Goal: Task Accomplishment & Management: Manage account settings

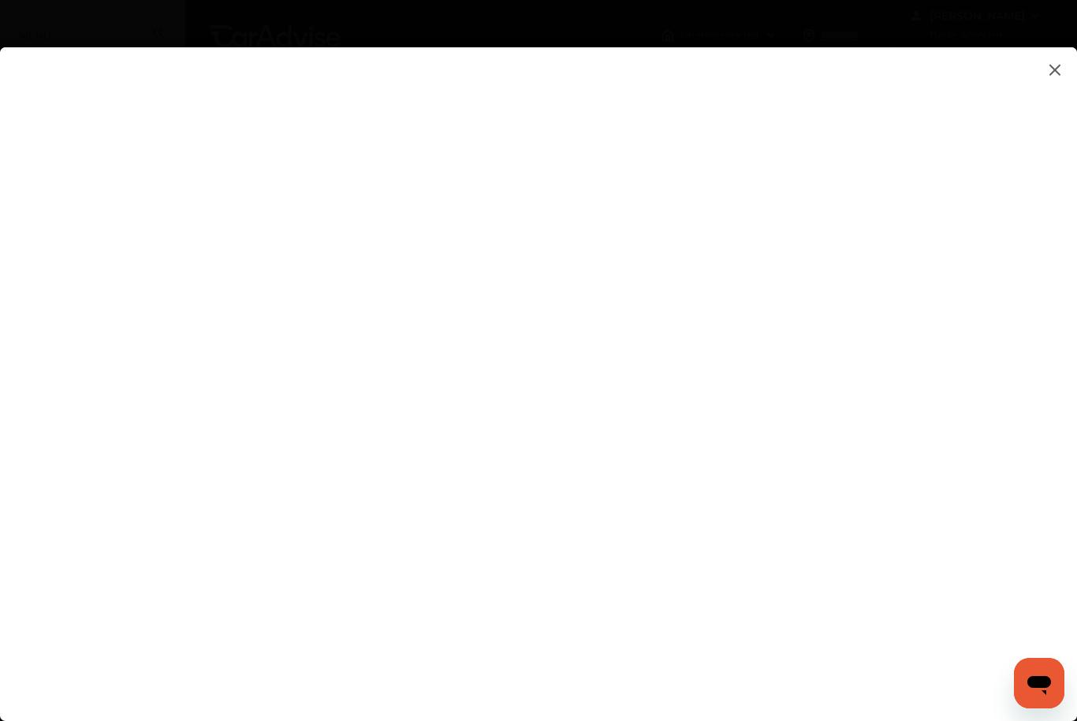
type input "*"
type input "**********"
click at [919, 434] on flutter-view at bounding box center [538, 394] width 1077 height 694
click at [938, 443] on flutter-view at bounding box center [538, 394] width 1077 height 694
click at [690, 362] on flutter-view at bounding box center [538, 394] width 1077 height 694
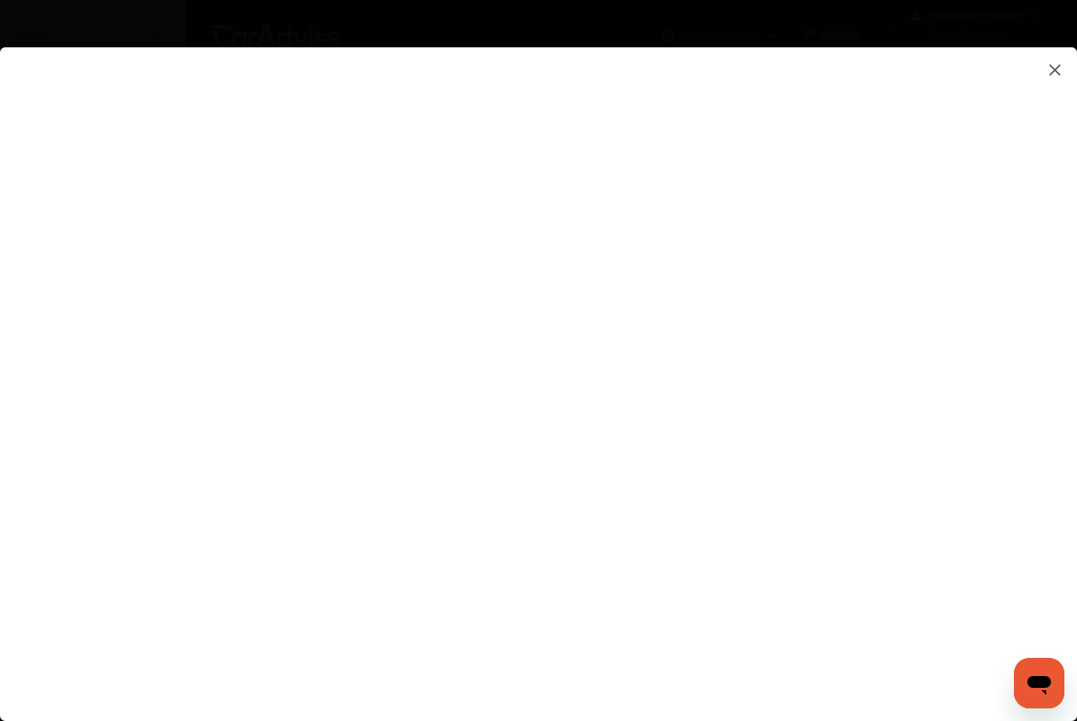
type textarea "**********"
click at [730, 441] on flutter-view "**********" at bounding box center [538, 394] width 1077 height 694
click at [718, 489] on flutter-view at bounding box center [538, 394] width 1077 height 694
click at [611, 271] on input at bounding box center [759, 273] width 328 height 21
click at [598, 272] on input at bounding box center [759, 273] width 328 height 21
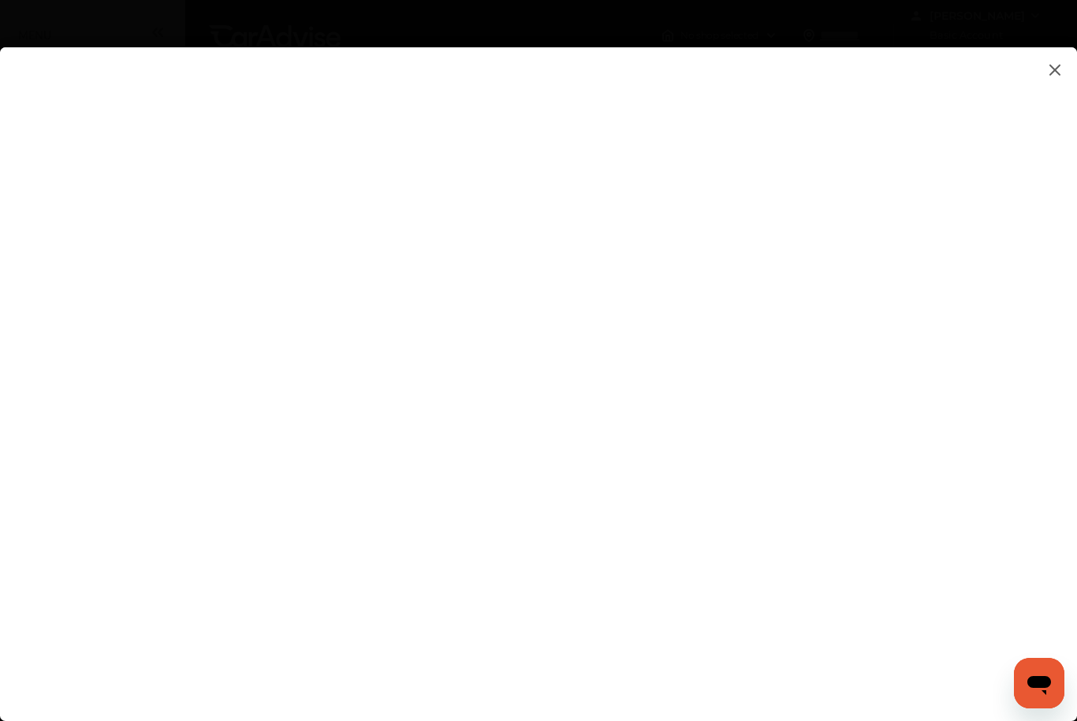
type input "***"
type input "*********"
click at [795, 445] on flutter-view at bounding box center [538, 394] width 1077 height 694
click at [927, 354] on flutter-view at bounding box center [538, 394] width 1077 height 694
click at [938, 446] on flutter-view at bounding box center [538, 394] width 1077 height 694
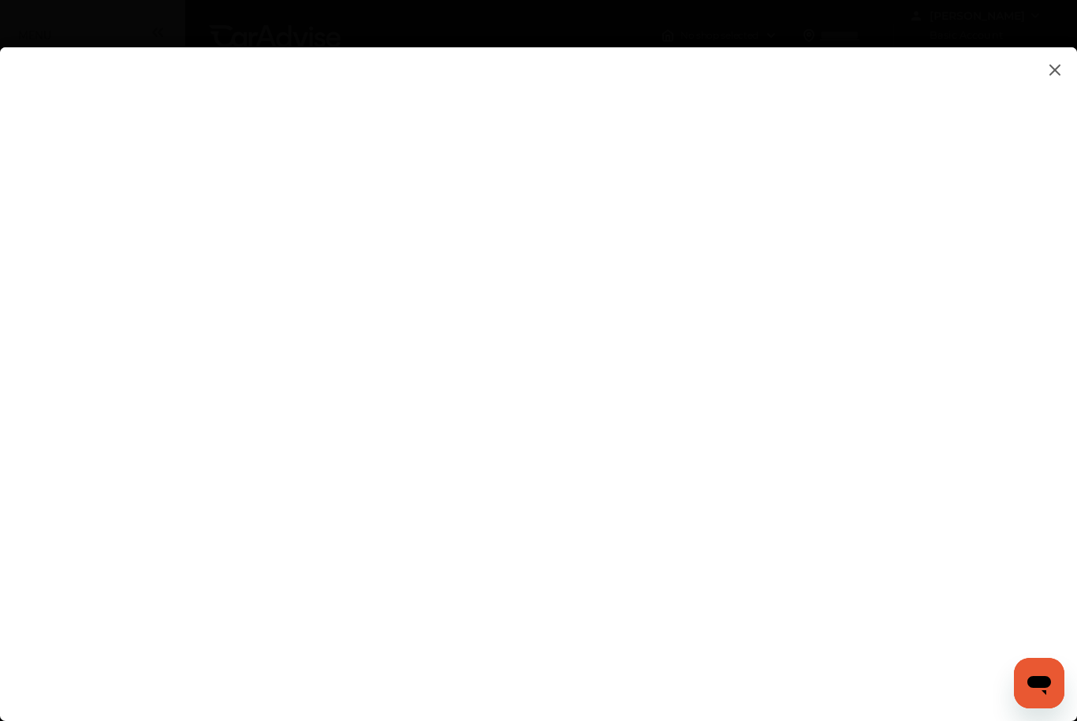
click at [586, 638] on flutter-view at bounding box center [538, 394] width 1077 height 694
click at [647, 688] on flutter-view at bounding box center [538, 394] width 1077 height 694
type input "**********"
click at [771, 706] on flutter-view at bounding box center [538, 394] width 1077 height 694
click at [861, 684] on flutter-view at bounding box center [538, 394] width 1077 height 694
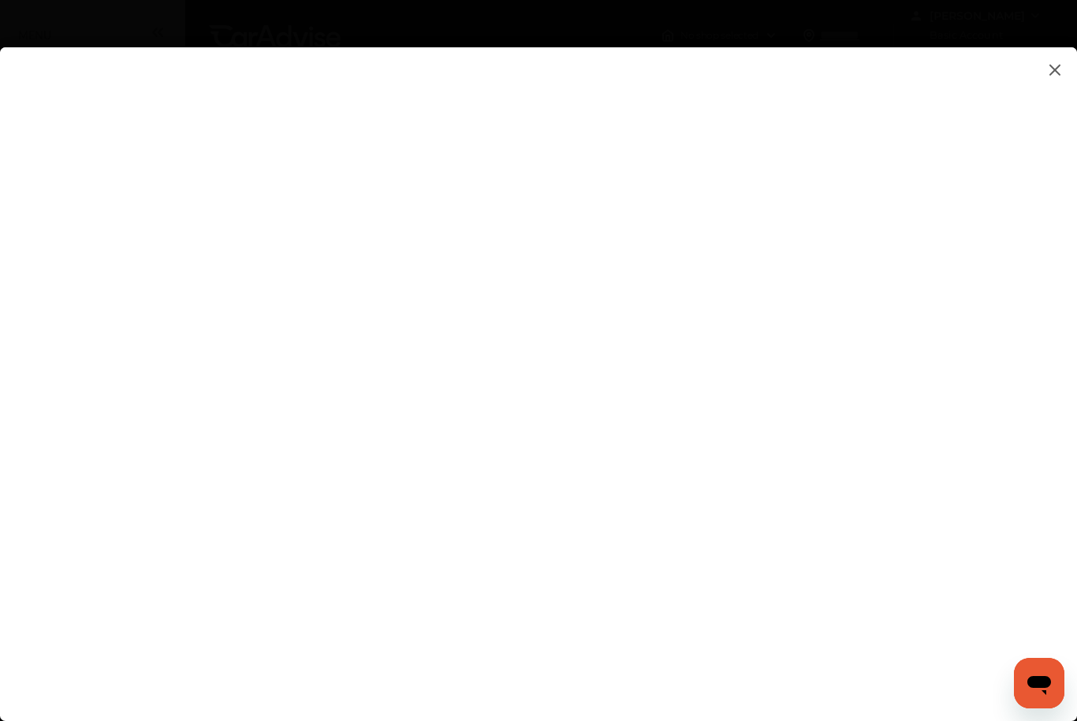
click at [841, 168] on flutter-view at bounding box center [538, 394] width 1077 height 694
click at [1053, 73] on img at bounding box center [1055, 70] width 19 height 20
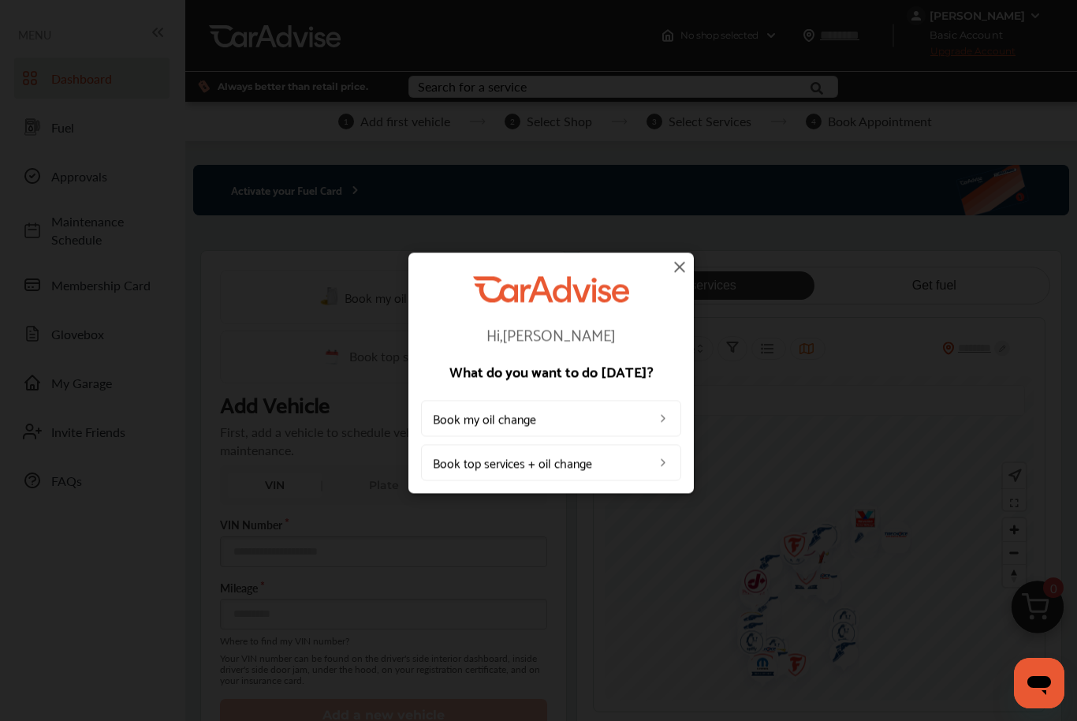
click at [682, 263] on img at bounding box center [679, 266] width 19 height 19
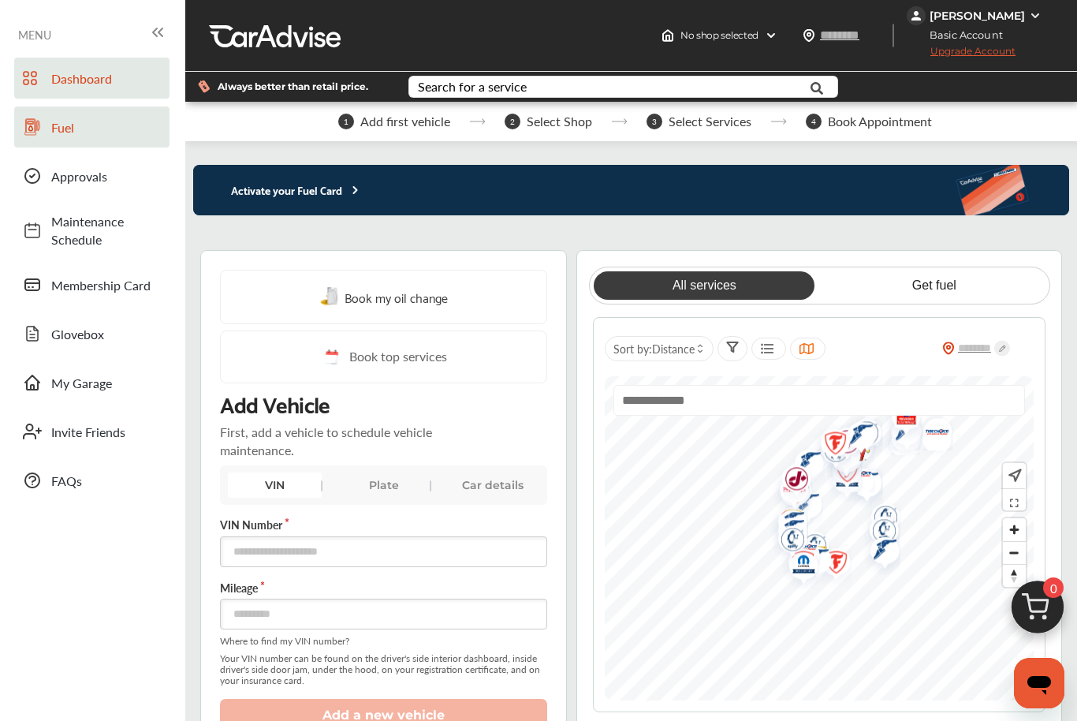
click at [68, 124] on span "Fuel" at bounding box center [106, 127] width 110 height 18
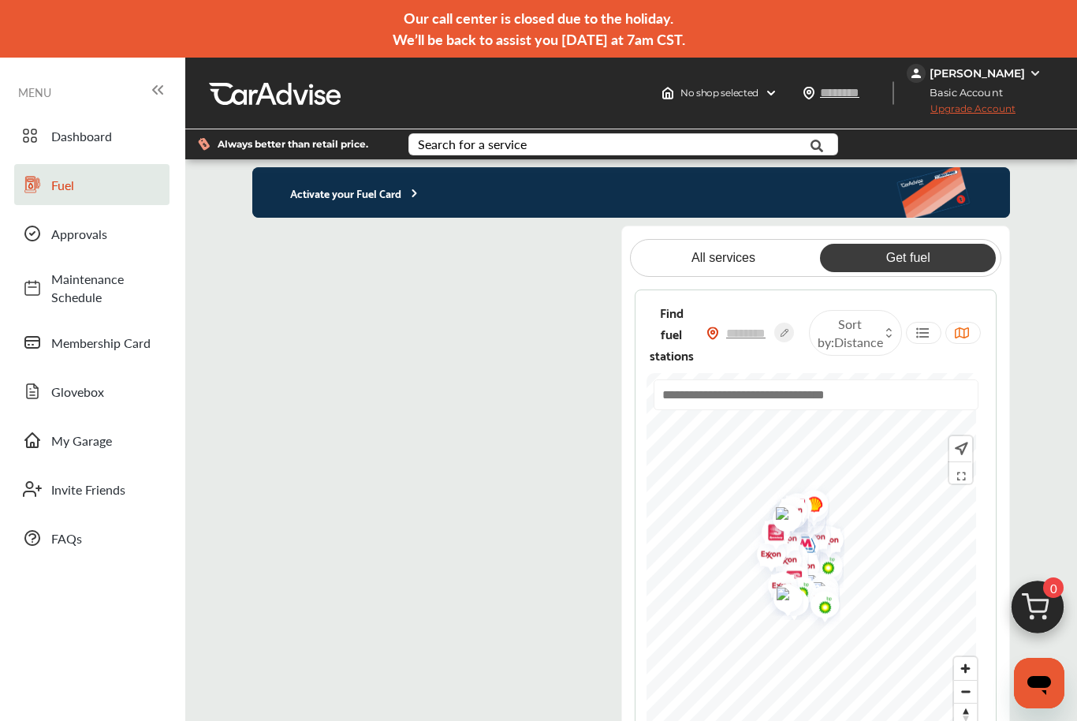
click at [1031, 76] on img at bounding box center [1035, 73] width 13 height 13
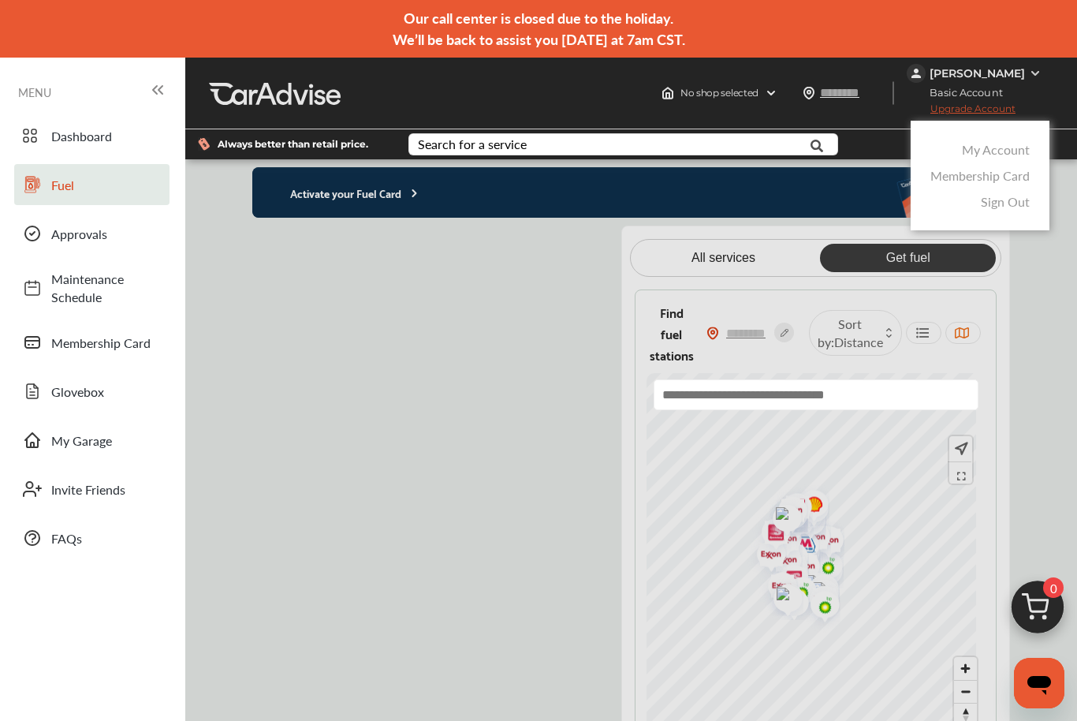
click at [1000, 157] on link "My Account" at bounding box center [996, 149] width 68 height 18
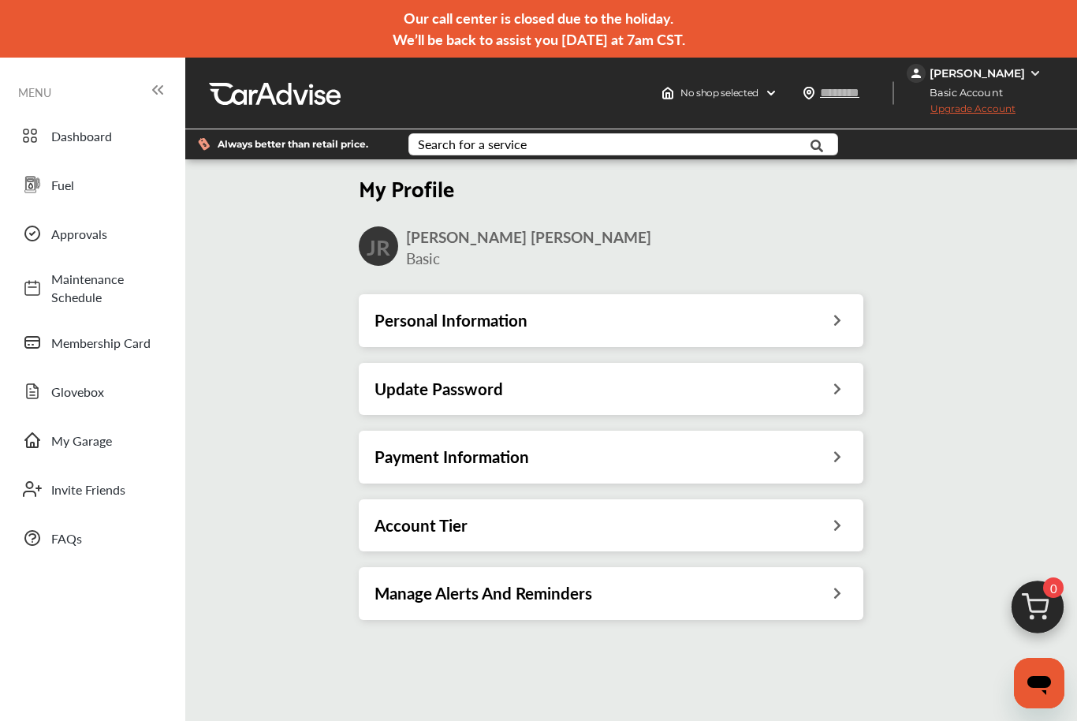
click at [830, 326] on icon at bounding box center [837, 318] width 15 height 17
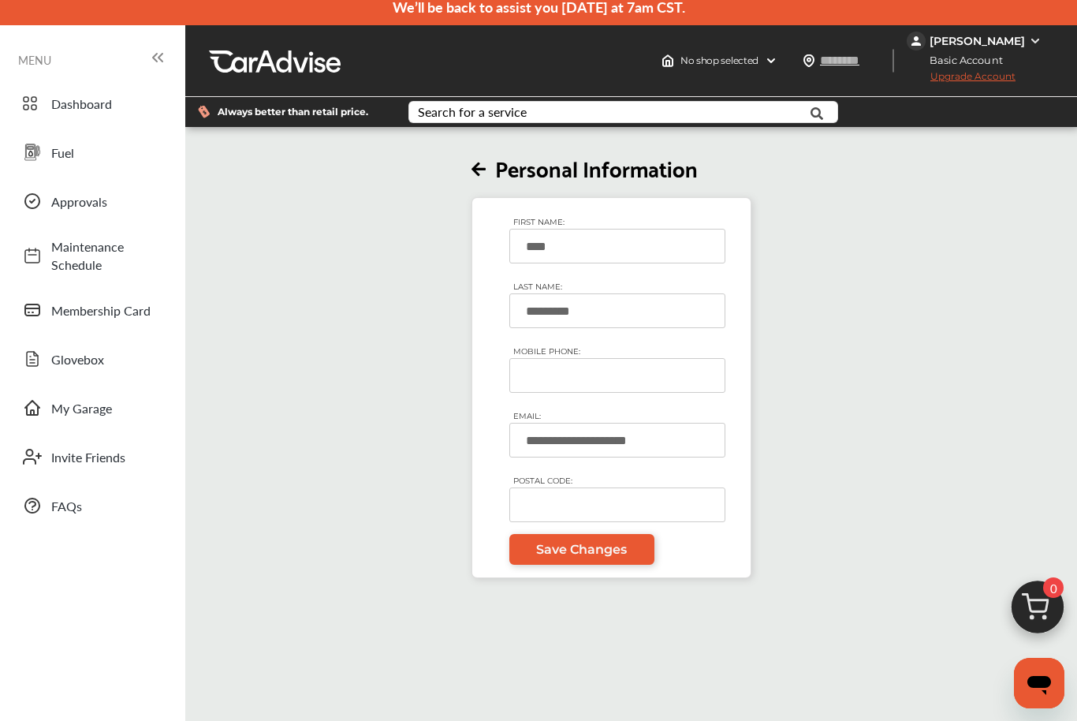
click at [664, 393] on input "MOBILE PHONE:" at bounding box center [617, 375] width 216 height 35
type input "**********"
click at [573, 523] on input "POSTAL CODE:" at bounding box center [617, 505] width 216 height 35
type input "*****"
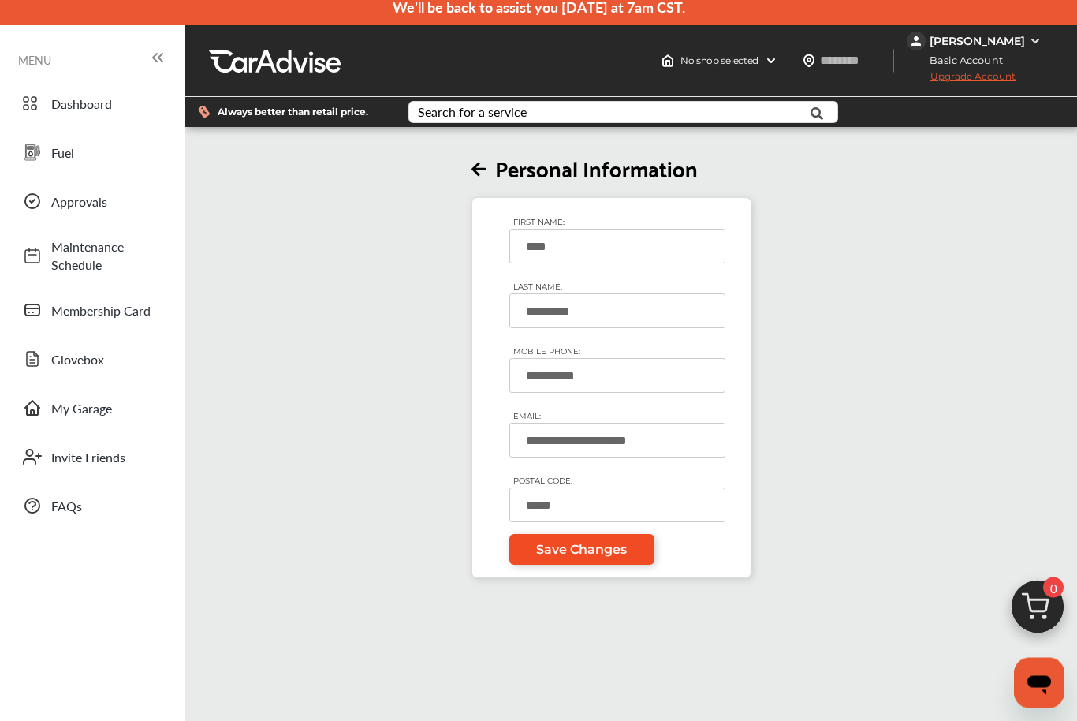
click at [570, 557] on span "Save Changes" at bounding box center [581, 549] width 91 height 15
type input "*****"
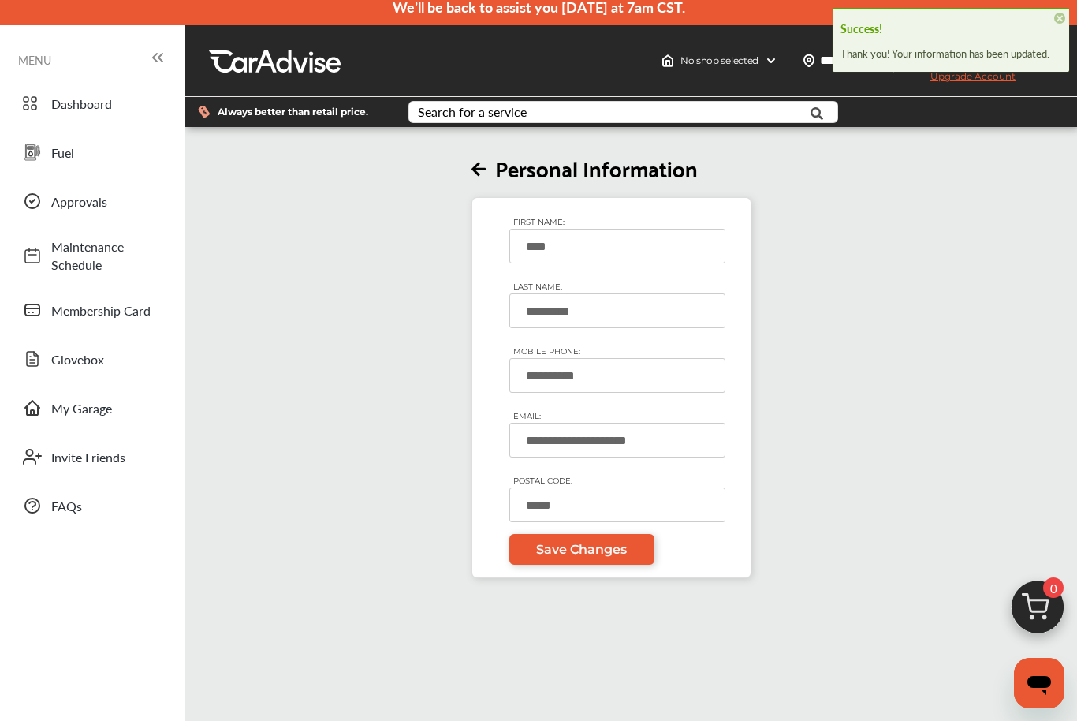
click at [1058, 23] on span "×" at bounding box center [1059, 18] width 11 height 11
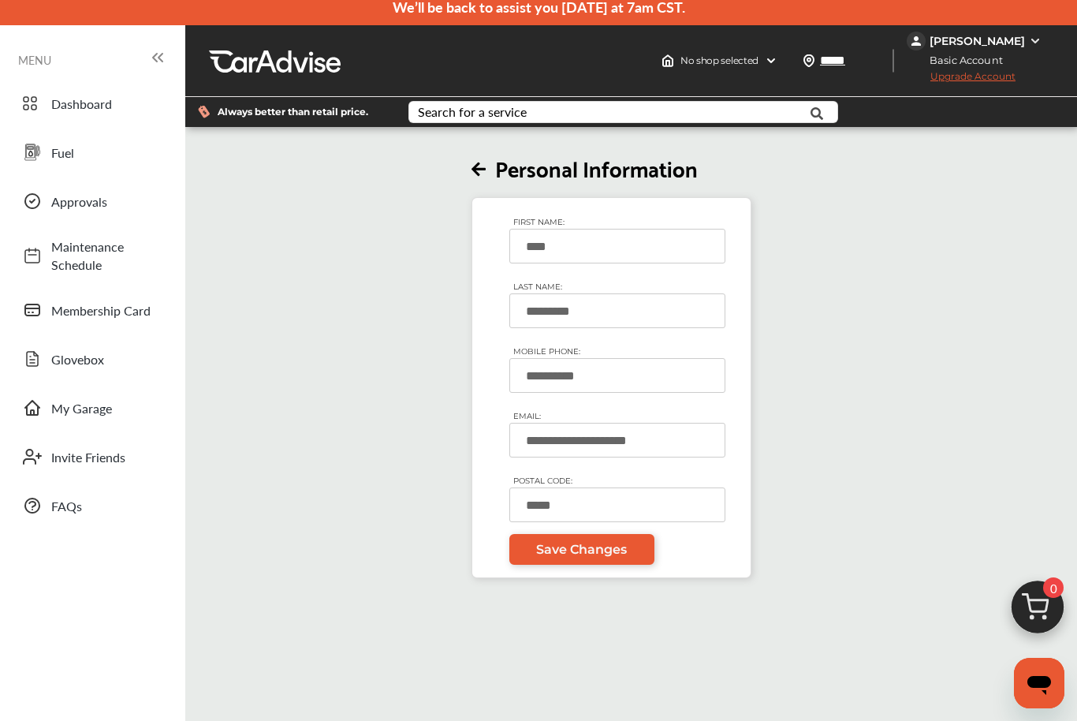
click at [1020, 38] on div "[PERSON_NAME]" at bounding box center [977, 41] width 95 height 14
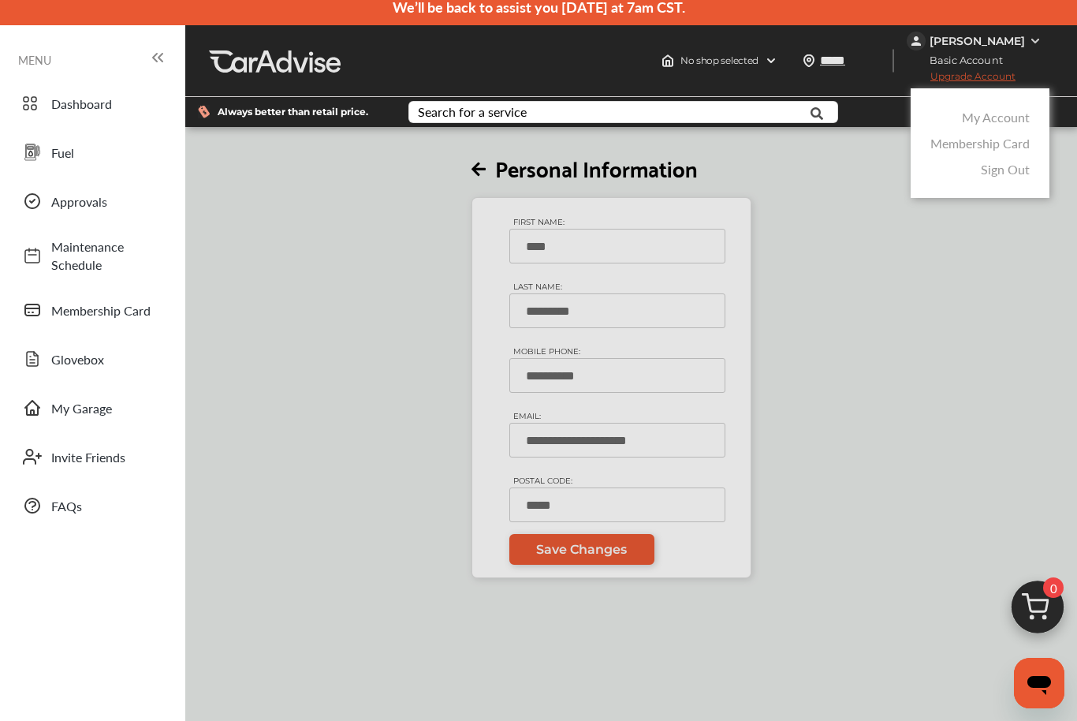
click at [1005, 118] on link "My Account" at bounding box center [996, 117] width 68 height 18
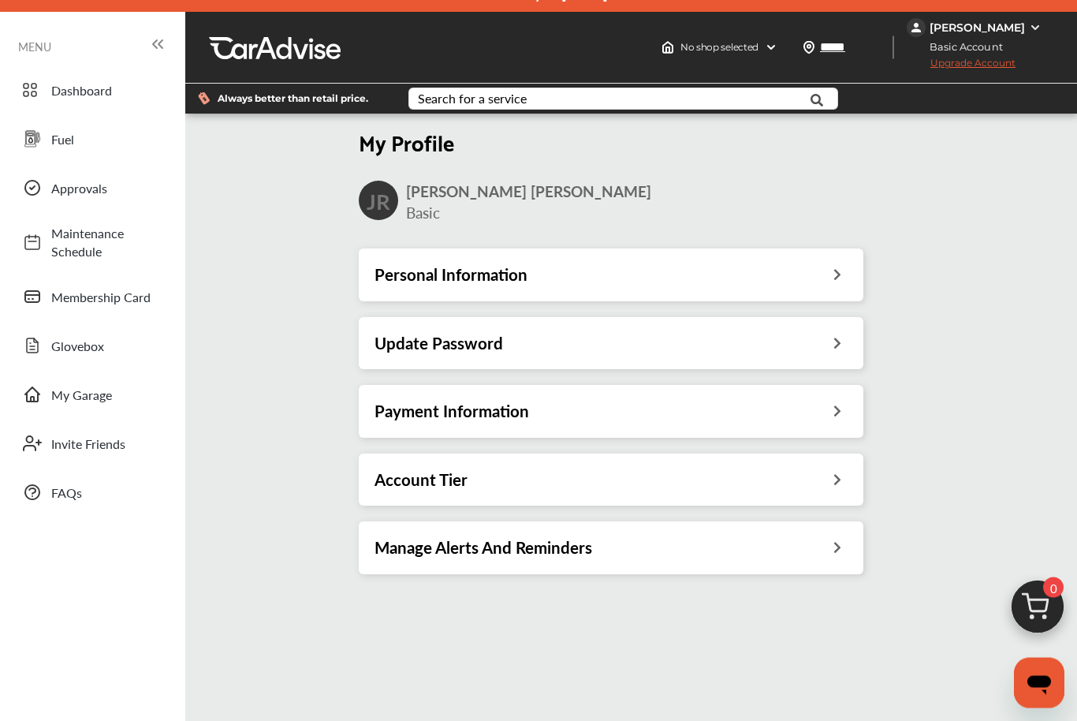
click at [643, 557] on div "Manage Alerts And Reminders" at bounding box center [611, 548] width 473 height 21
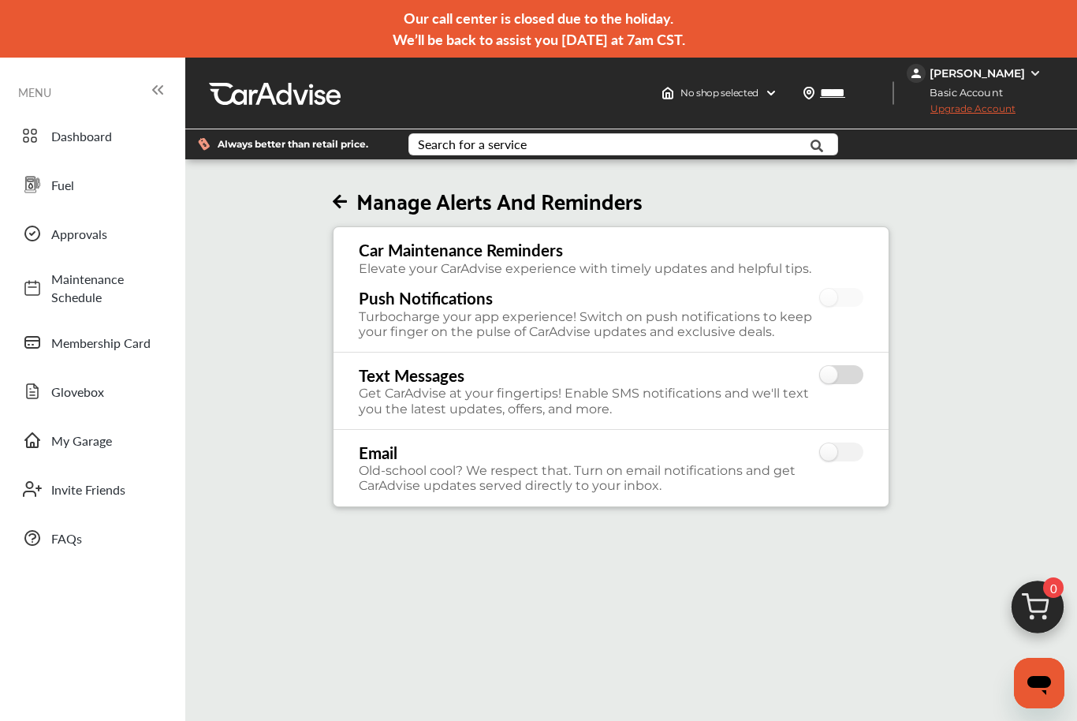
click at [845, 371] on label at bounding box center [841, 375] width 44 height 21
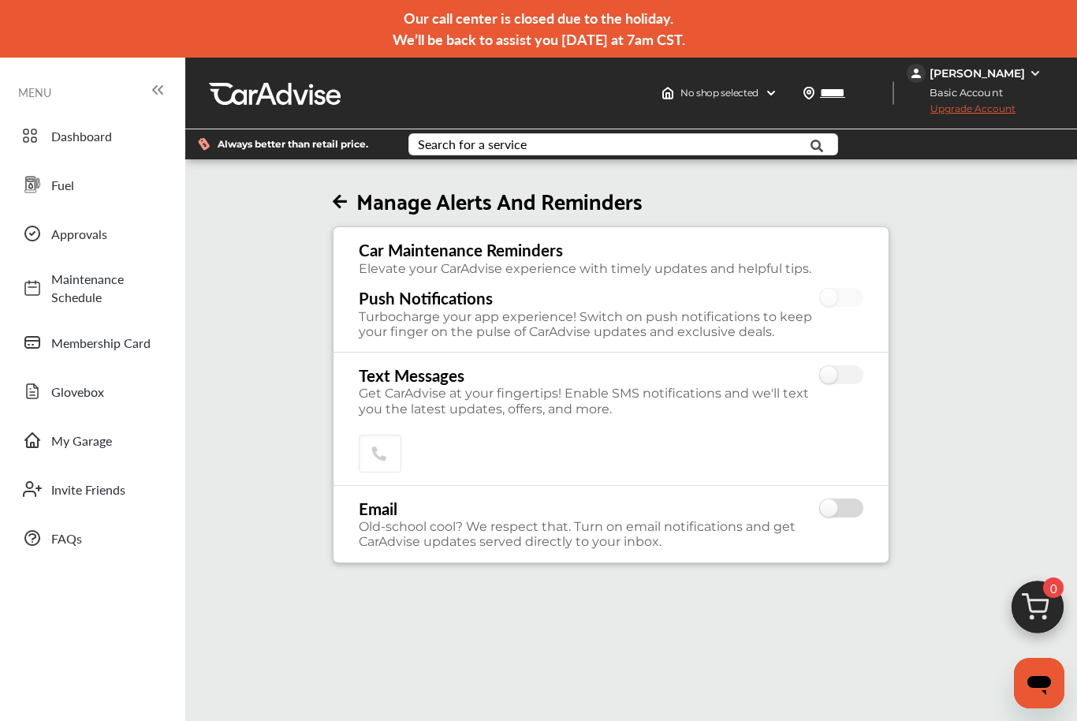
click at [849, 509] on label at bounding box center [841, 508] width 44 height 21
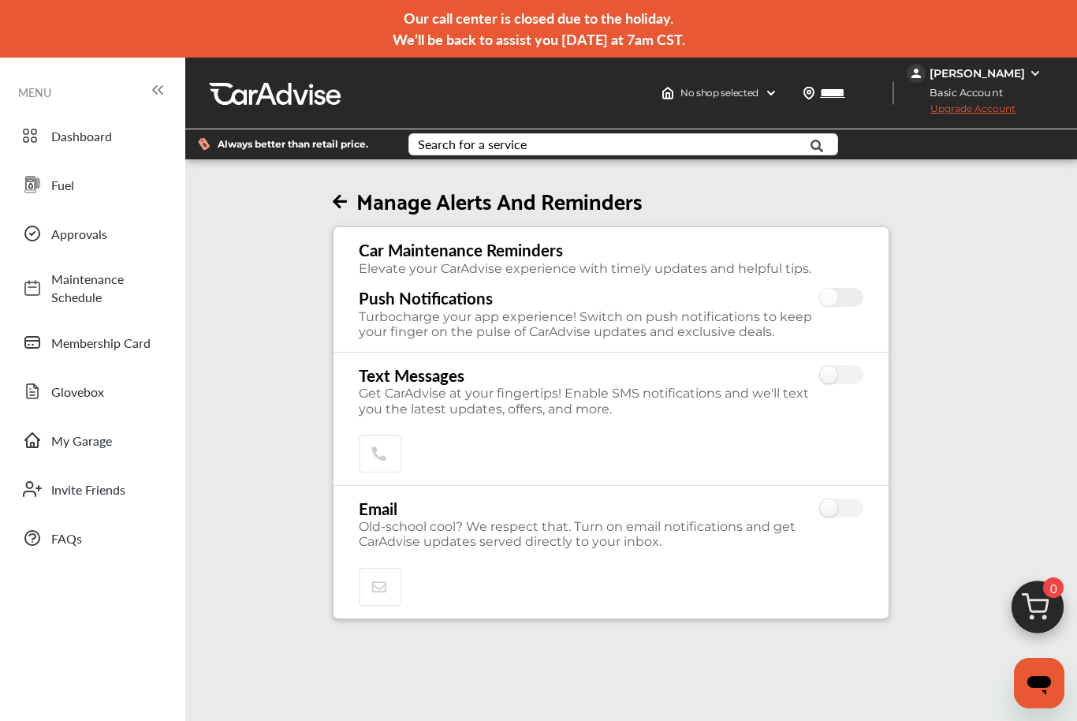
click at [844, 293] on label at bounding box center [841, 298] width 44 height 21
click at [841, 304] on label at bounding box center [841, 298] width 44 height 21
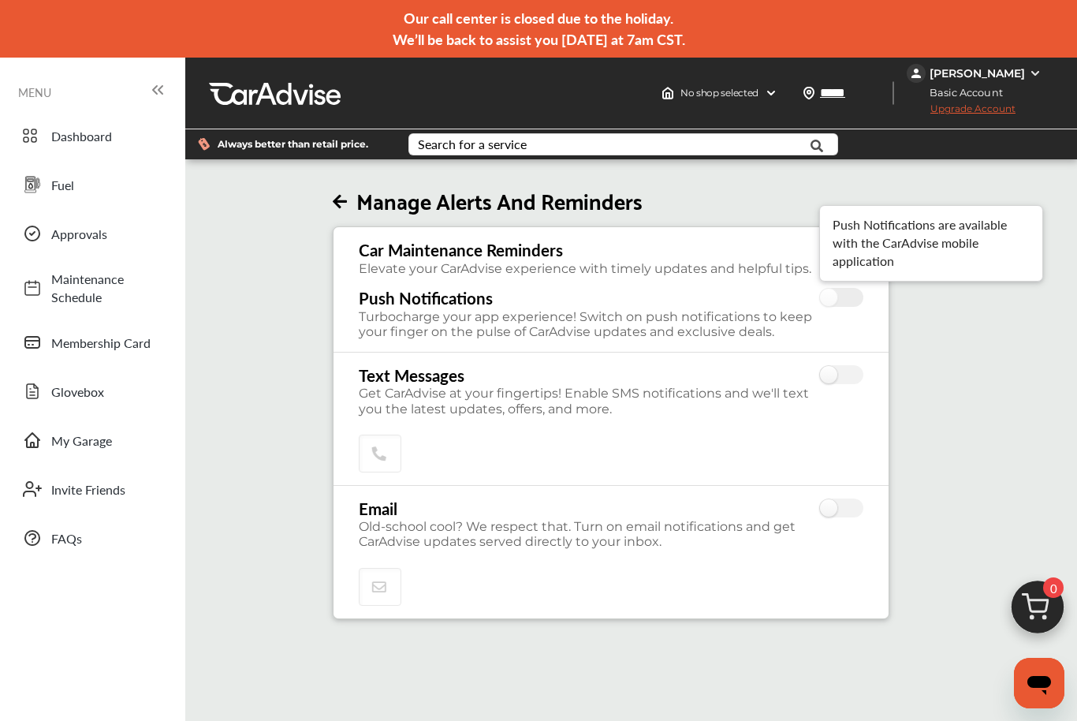
click at [852, 305] on label at bounding box center [841, 298] width 44 height 21
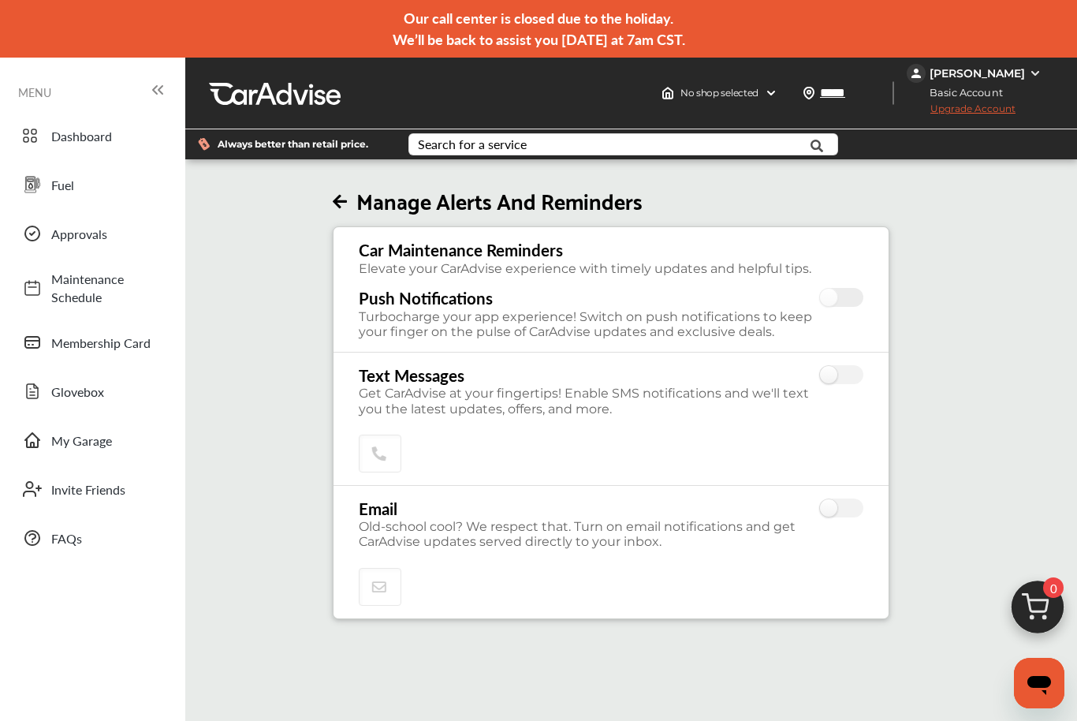
click at [858, 303] on label at bounding box center [841, 298] width 44 height 21
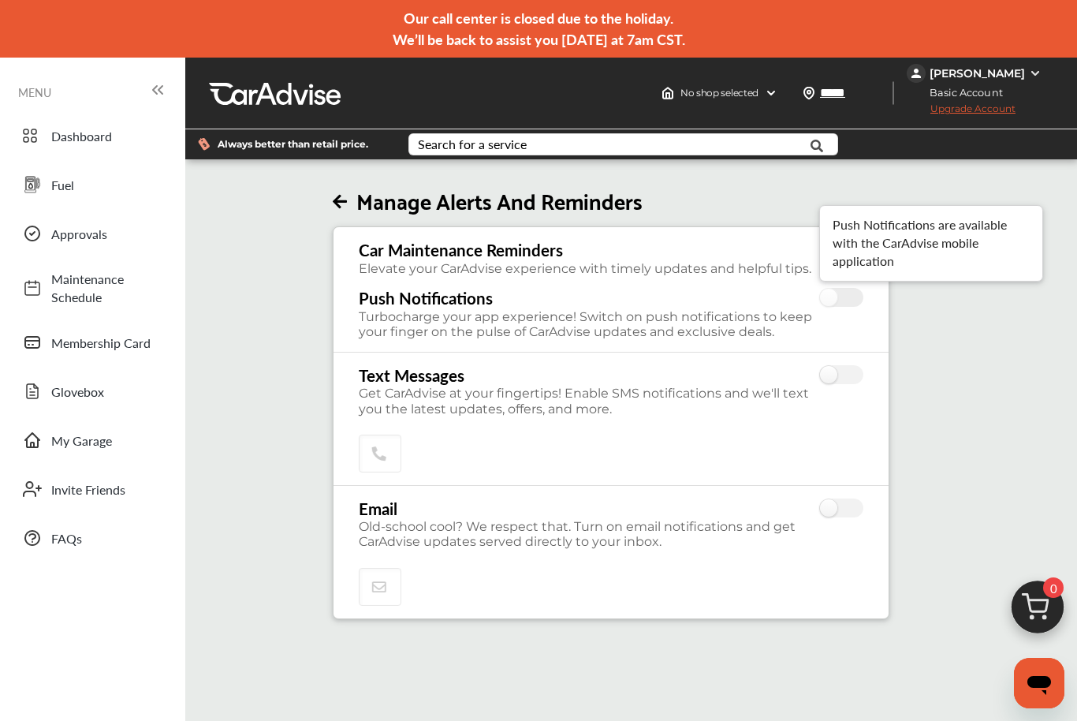
click at [839, 297] on label at bounding box center [841, 298] width 44 height 21
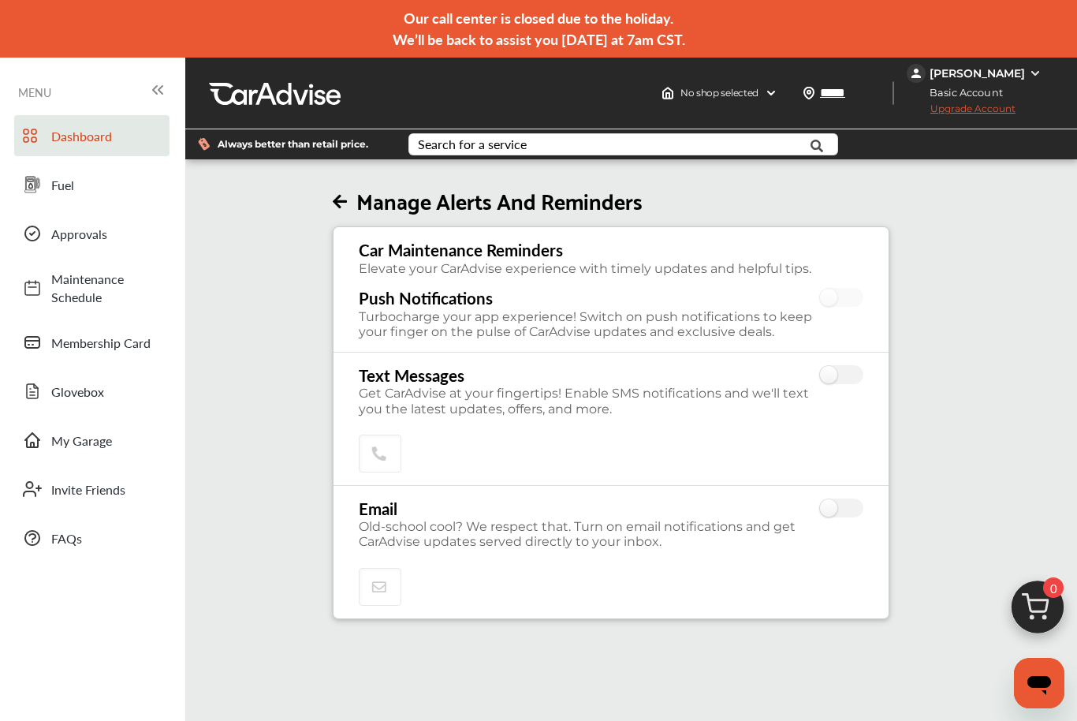
click at [70, 127] on span "Dashboard" at bounding box center [106, 136] width 110 height 18
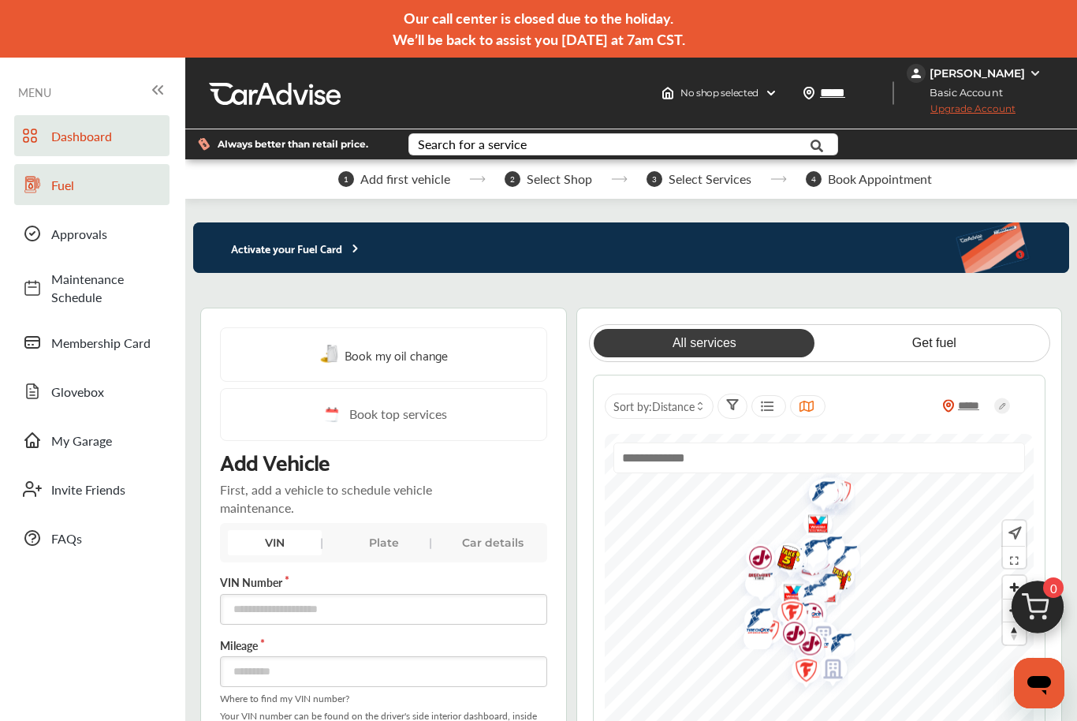
click at [51, 181] on span "Fuel" at bounding box center [106, 185] width 110 height 18
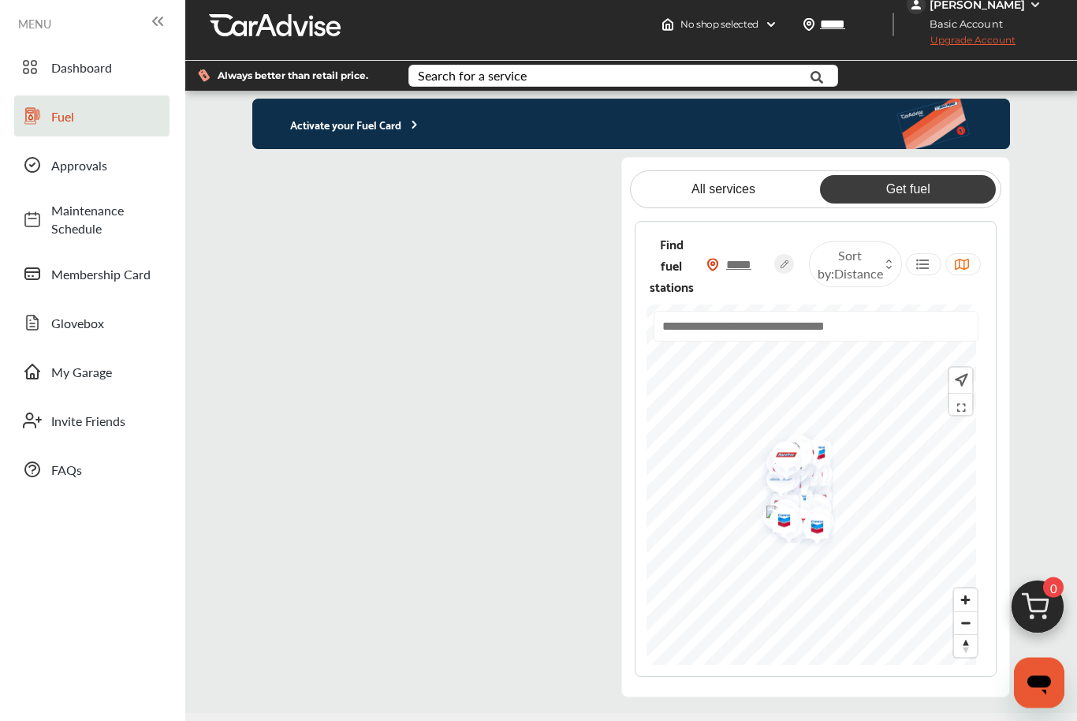
scroll to position [70, 0]
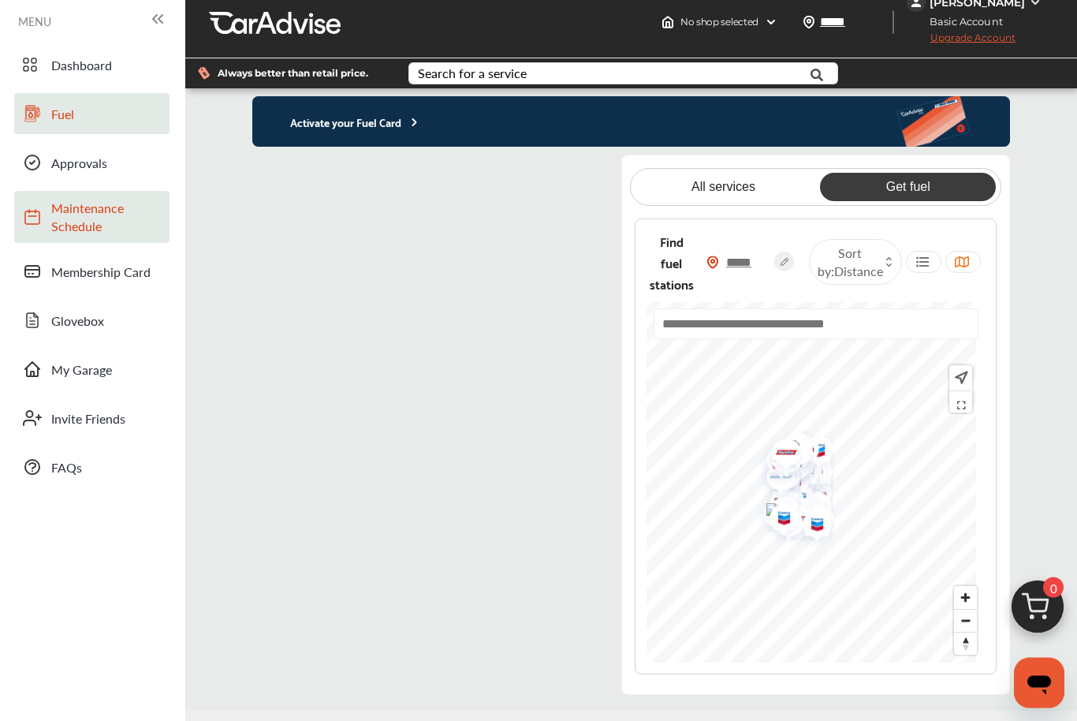
click at [69, 221] on span "Maintenance Schedule" at bounding box center [106, 217] width 110 height 36
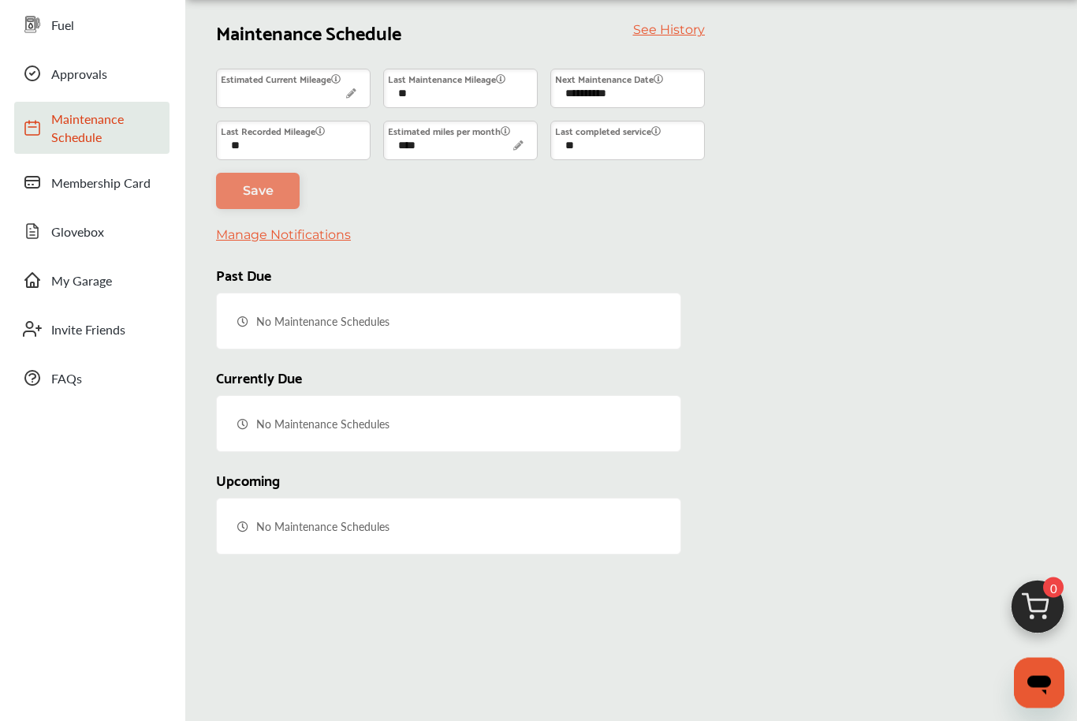
scroll to position [158, 0]
click at [63, 187] on span "Membership Card" at bounding box center [106, 184] width 110 height 18
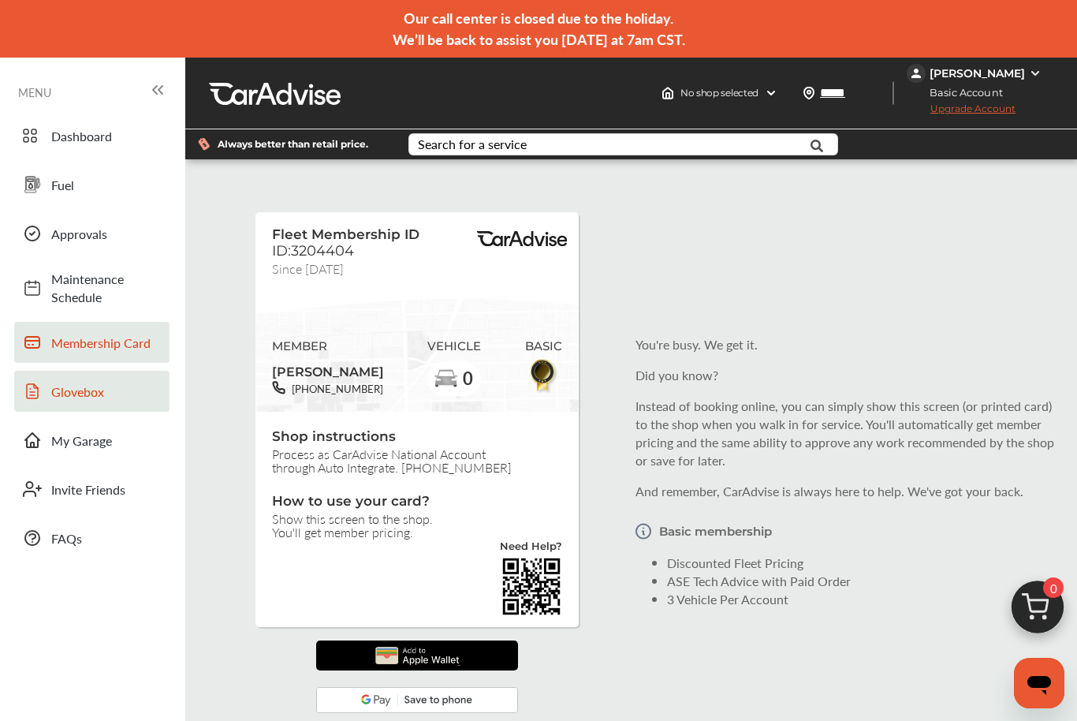
click at [56, 401] on link "Glovebox" at bounding box center [91, 391] width 155 height 41
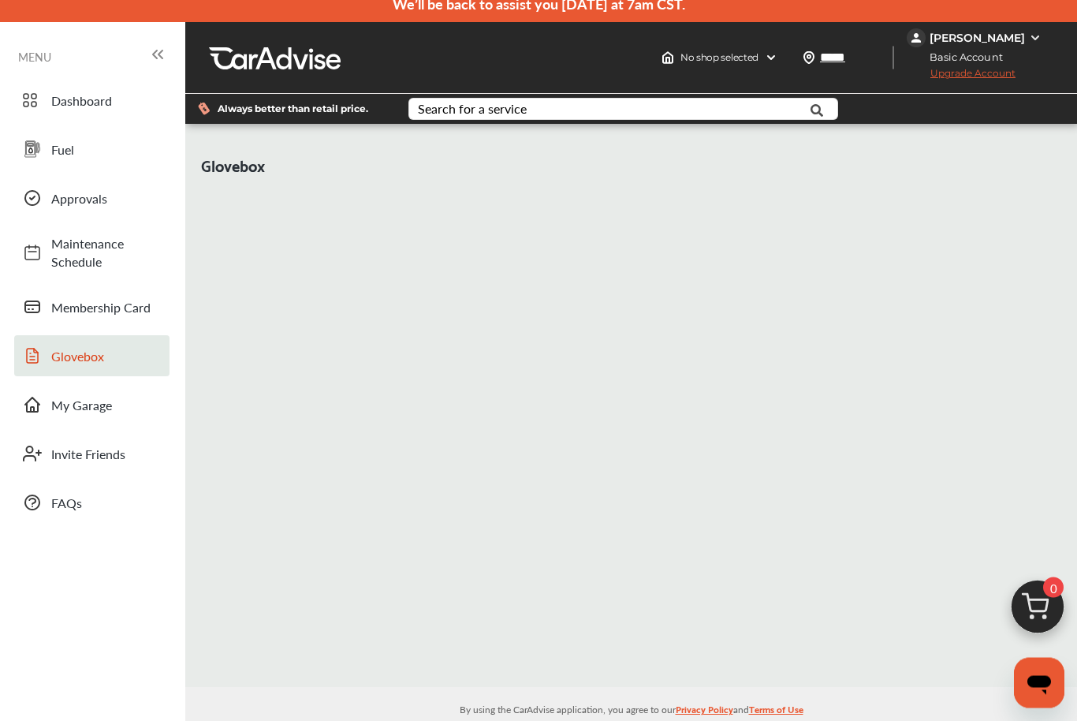
scroll to position [35, 0]
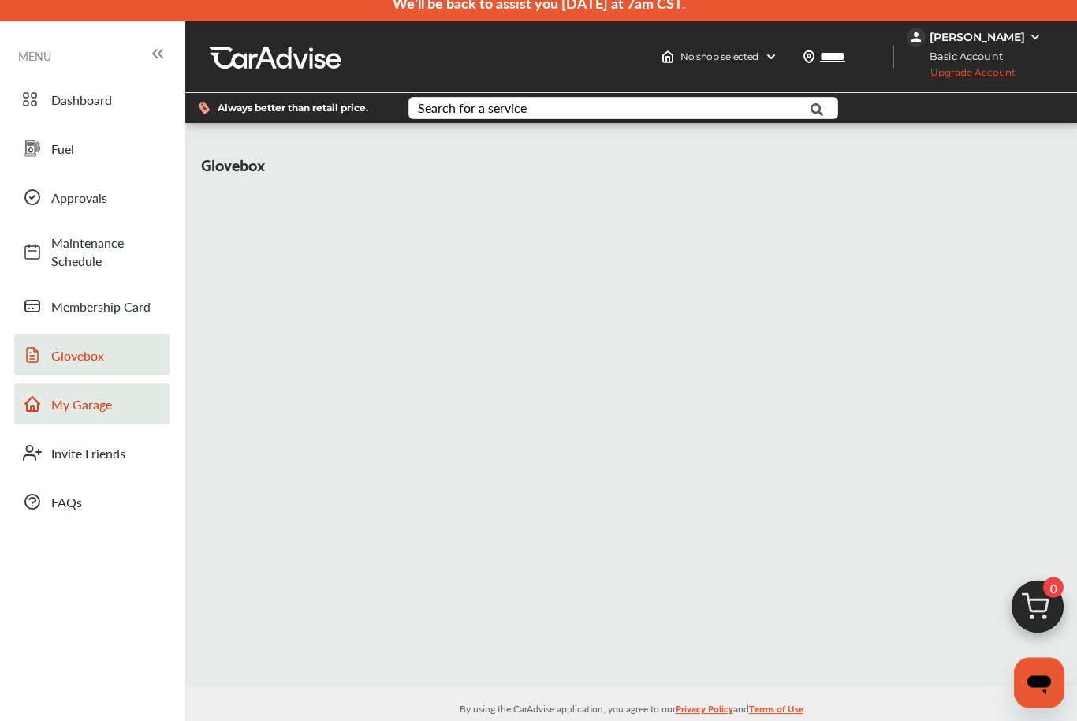
click at [69, 401] on span "My Garage" at bounding box center [106, 405] width 110 height 18
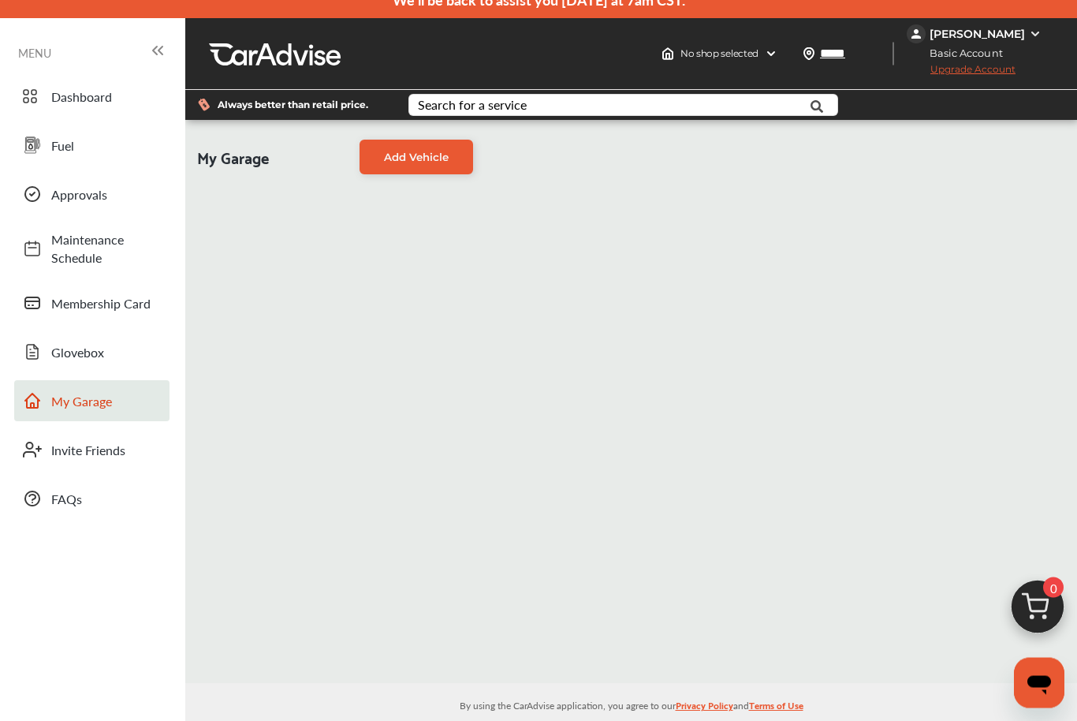
scroll to position [39, 0]
click at [71, 315] on link "Membership Card" at bounding box center [91, 302] width 155 height 41
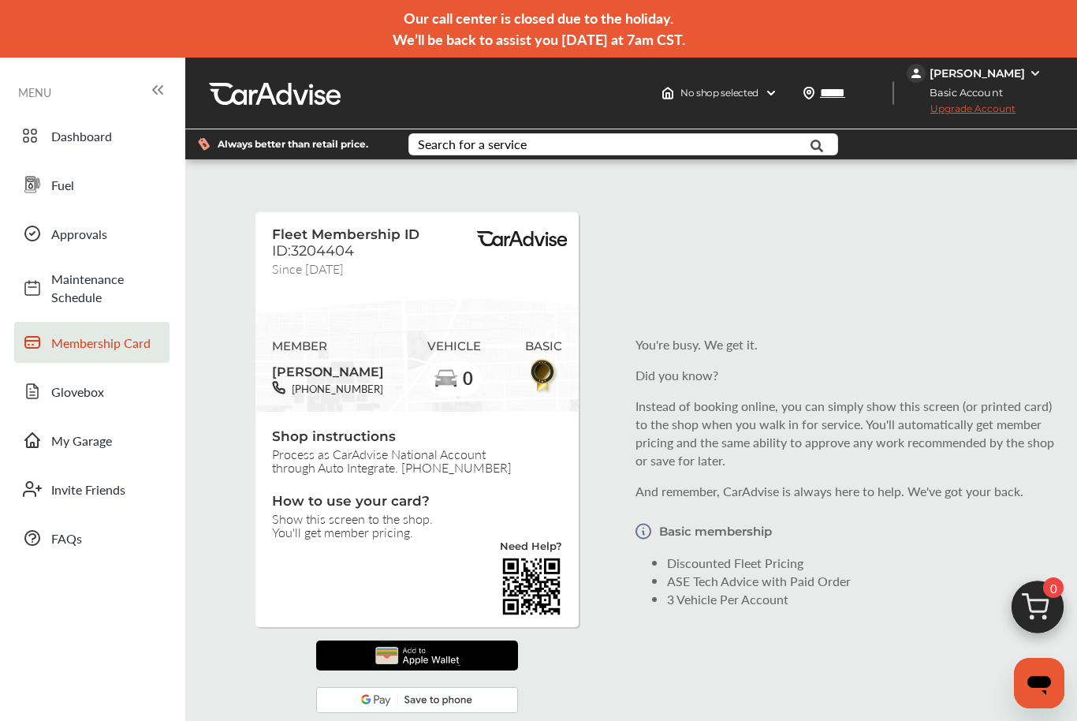
click at [410, 652] on img at bounding box center [417, 655] width 97 height 30
click at [63, 397] on span "Glovebox" at bounding box center [106, 391] width 110 height 18
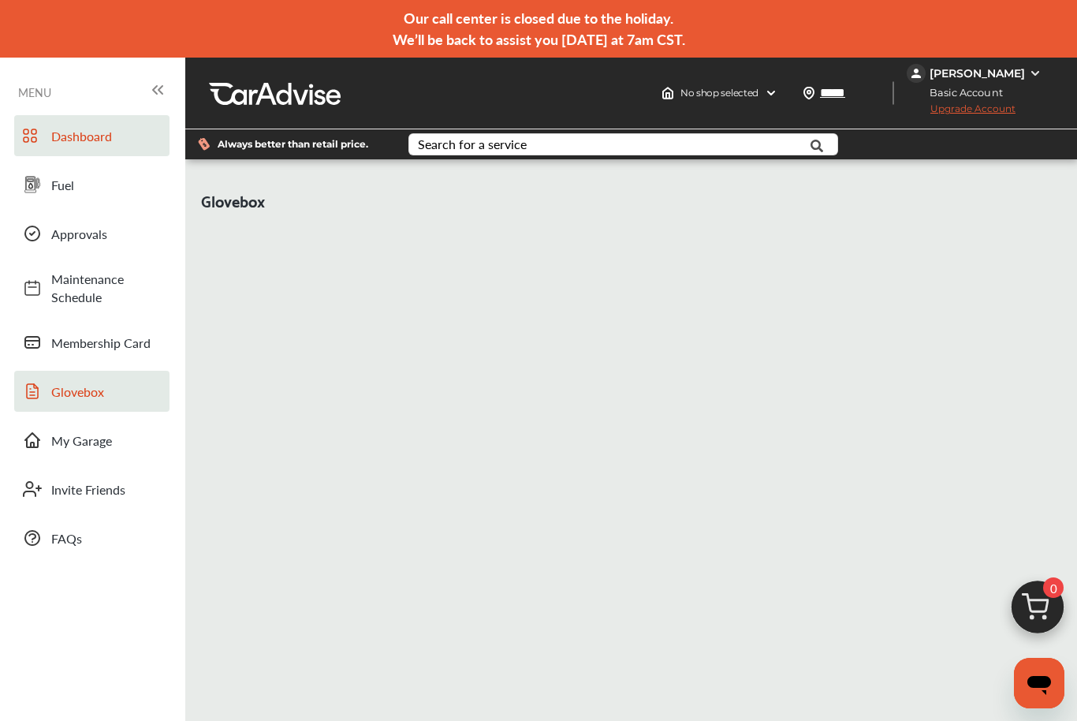
click at [95, 151] on link "Dashboard" at bounding box center [91, 135] width 155 height 41
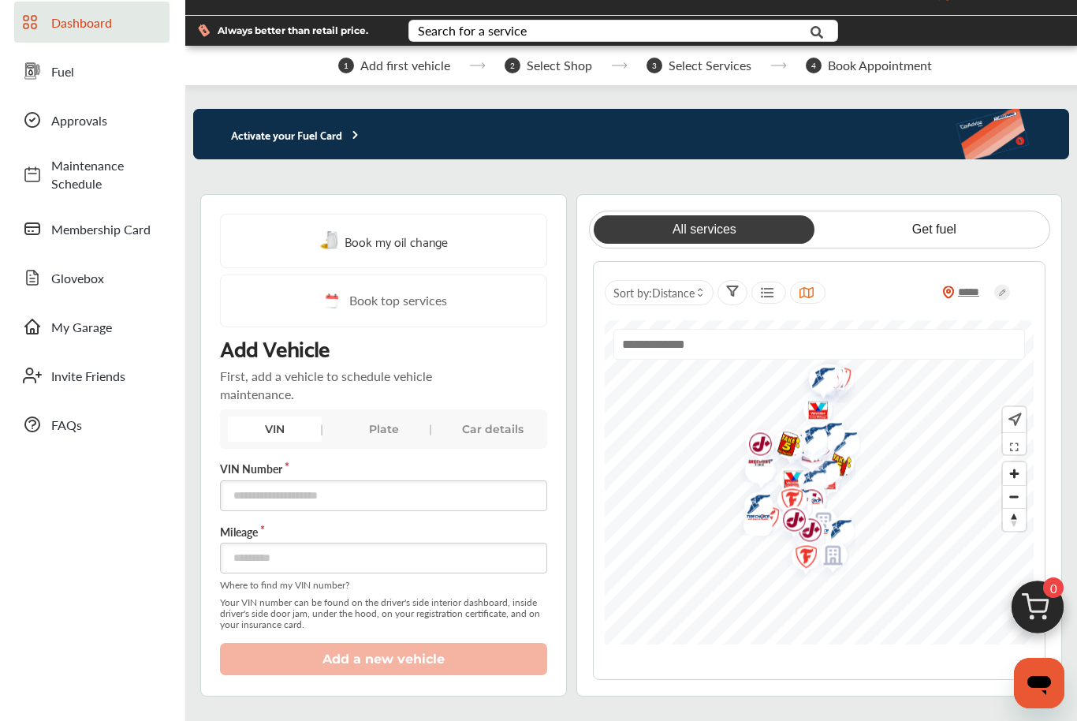
scroll to position [108, 0]
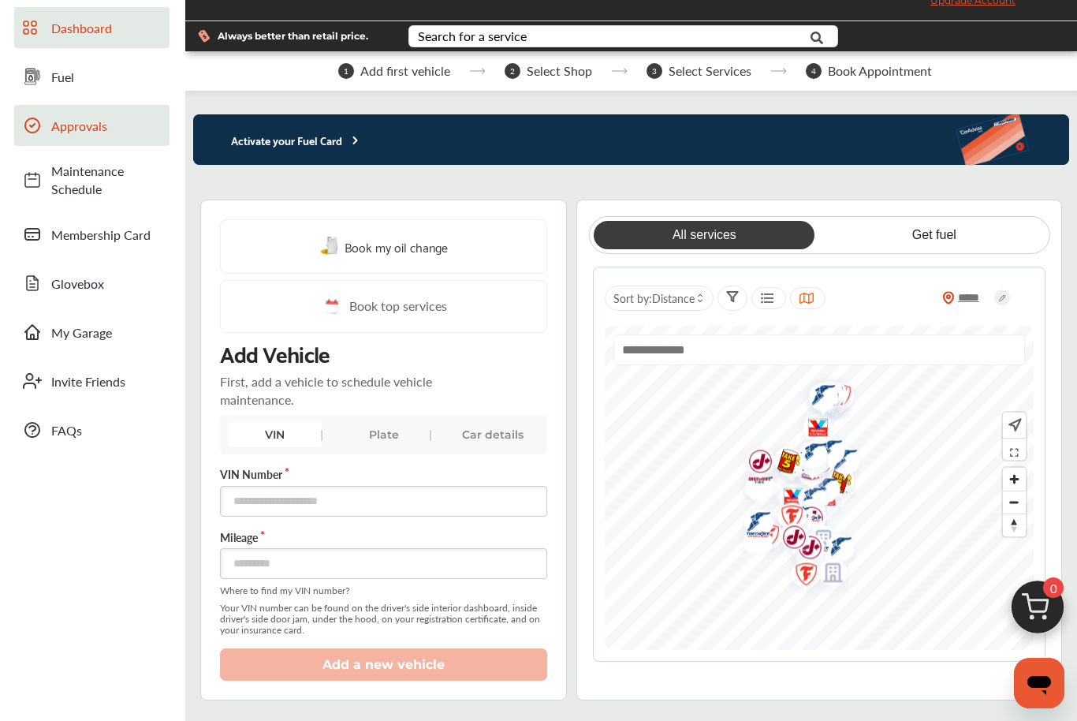
click at [72, 135] on link "Approvals" at bounding box center [91, 125] width 155 height 41
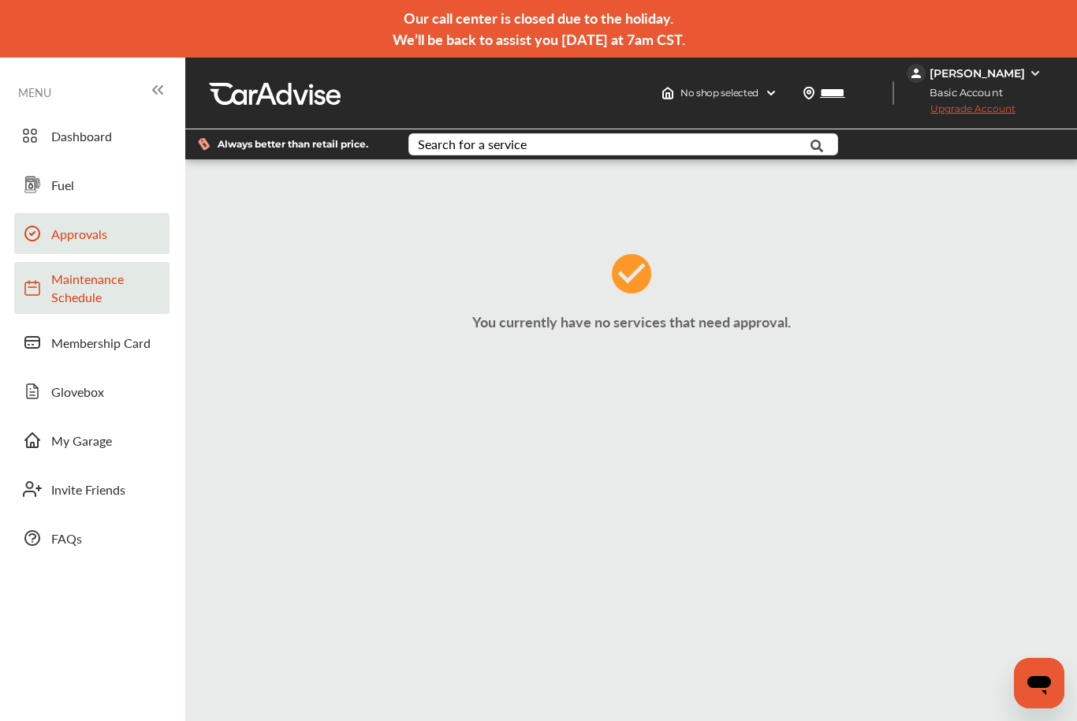
click at [86, 285] on span "Maintenance Schedule" at bounding box center [106, 288] width 110 height 36
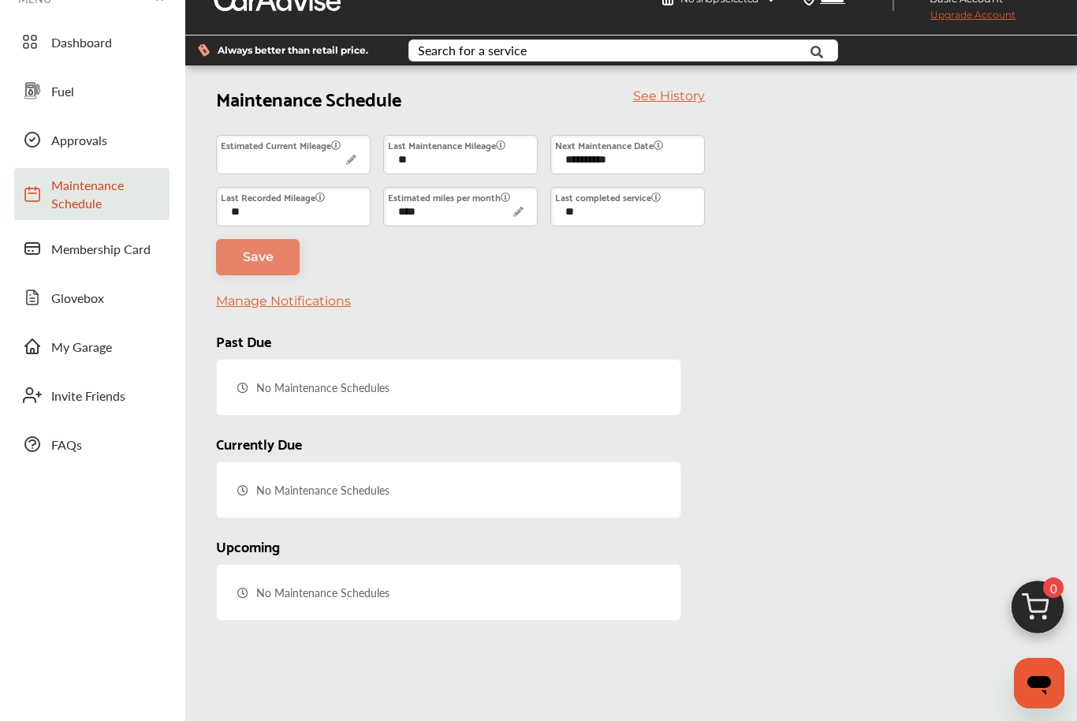
scroll to position [65, 0]
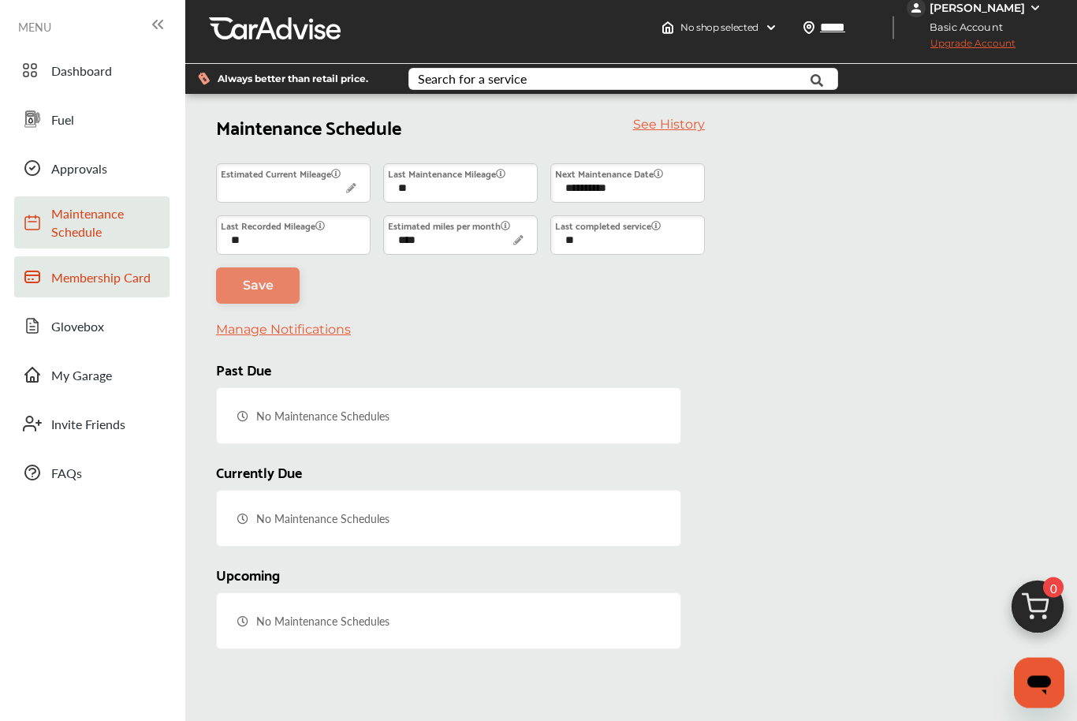
click at [84, 274] on span "Membership Card" at bounding box center [106, 278] width 110 height 18
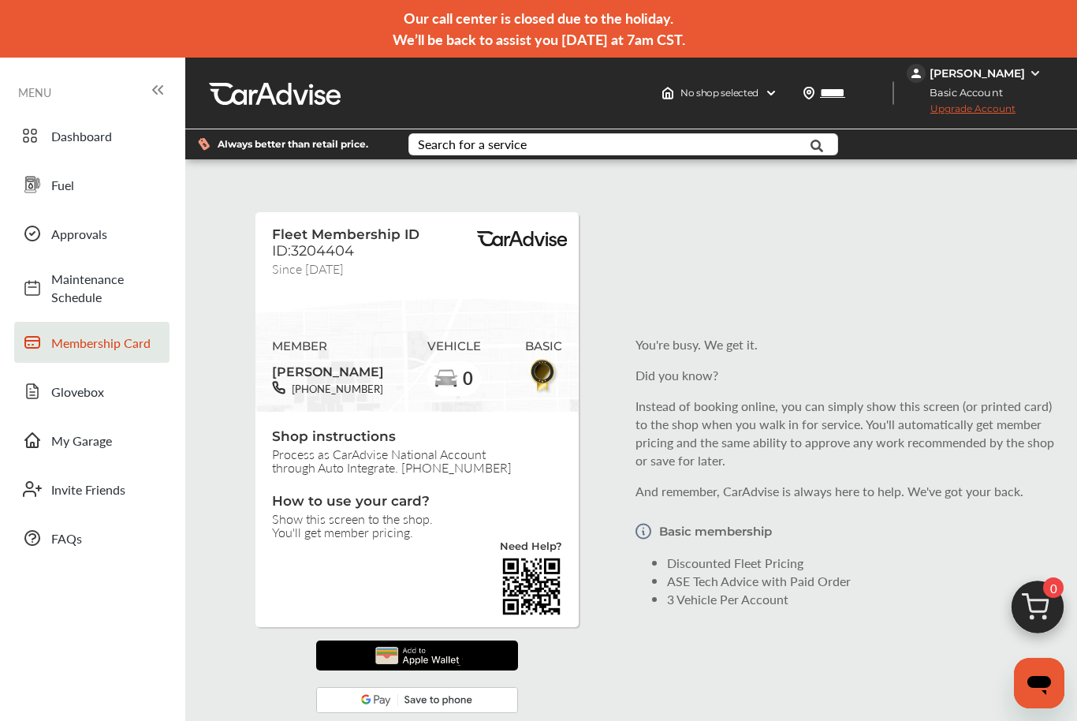
click at [439, 654] on img at bounding box center [417, 655] width 97 height 30
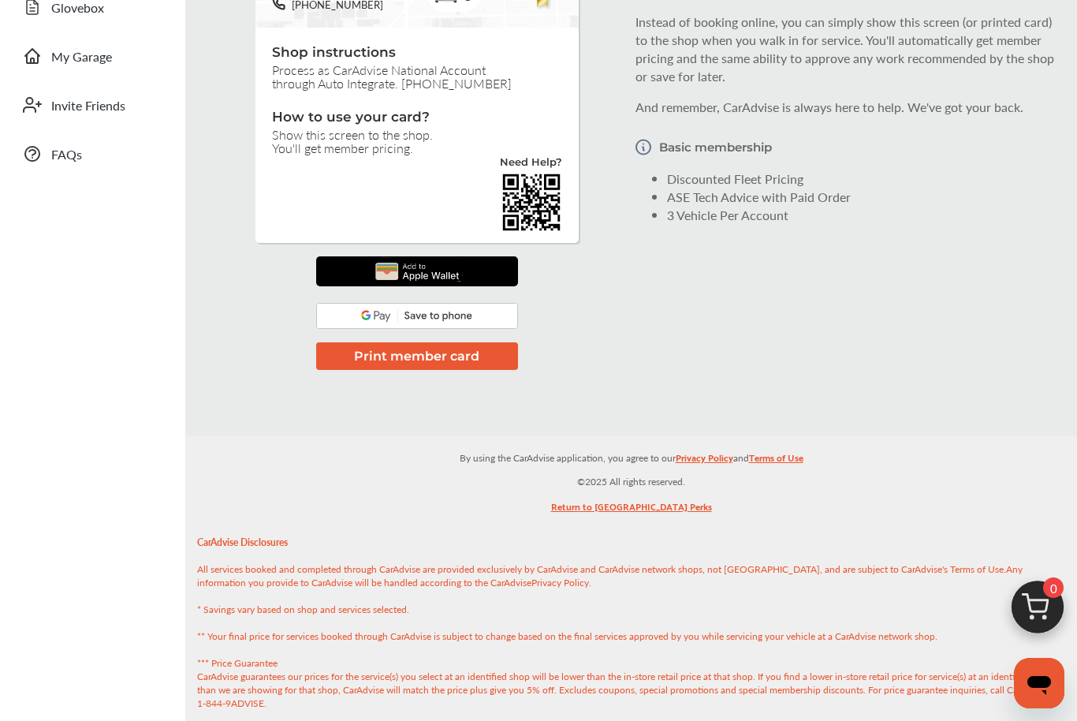
scroll to position [388, 0]
